Goal: Use online tool/utility: Utilize a website feature to perform a specific function

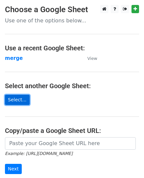
click at [23, 97] on link "Select..." at bounding box center [17, 100] width 25 height 10
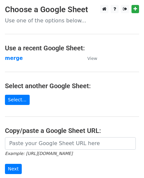
click at [54, 136] on main "Choose a Google Sheet Use one of the options below... Use a recent Google Sheet…" at bounding box center [72, 107] width 144 height 205
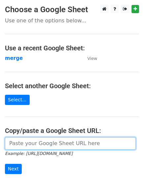
click at [56, 140] on input "url" at bounding box center [70, 143] width 131 height 13
paste input "[URL][DOMAIN_NAME]"
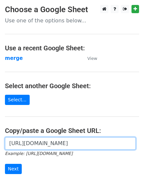
scroll to position [33, 0]
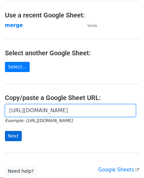
type input "[URL][DOMAIN_NAME]"
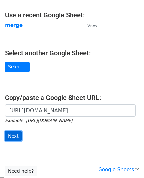
scroll to position [0, 0]
click at [13, 133] on input "Next" at bounding box center [13, 136] width 17 height 10
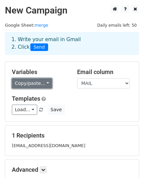
click at [39, 82] on link "Copy/paste..." at bounding box center [32, 83] width 40 height 10
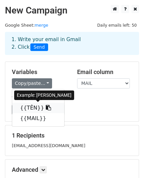
click at [42, 108] on link "{{TÊN}}" at bounding box center [38, 108] width 52 height 11
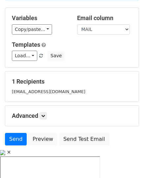
scroll to position [76, 0]
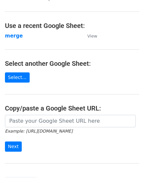
scroll to position [33, 0]
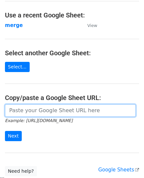
click at [61, 110] on input "url" at bounding box center [70, 110] width 131 height 13
paste input "[URL][DOMAIN_NAME]"
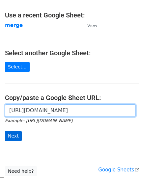
type input "[URL][DOMAIN_NAME]"
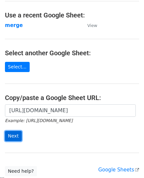
click at [16, 134] on input "Next" at bounding box center [13, 136] width 17 height 10
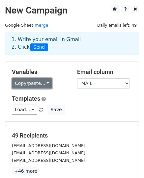
click at [39, 82] on link "Copy/paste..." at bounding box center [32, 83] width 40 height 10
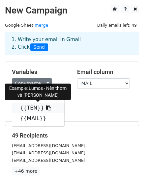
click at [46, 107] on icon at bounding box center [48, 107] width 5 height 5
